Goal: Use online tool/utility

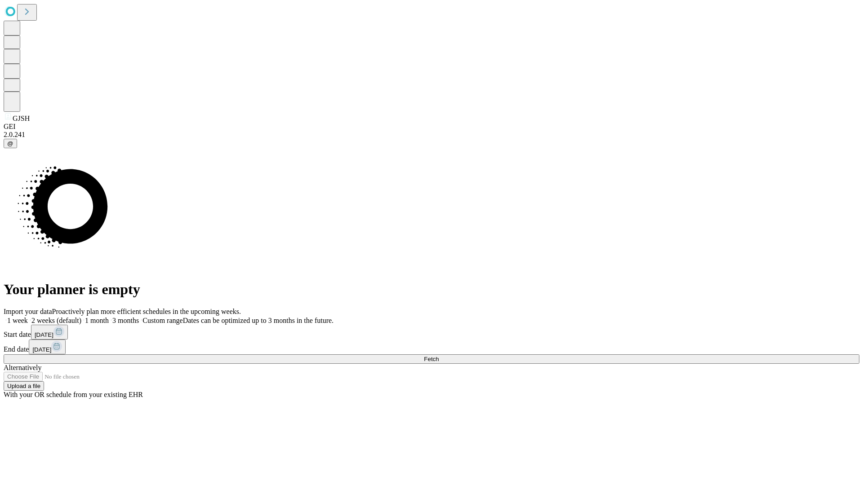
click at [439, 356] on span "Fetch" at bounding box center [431, 359] width 15 height 7
